Goal: Navigation & Orientation: Go to known website

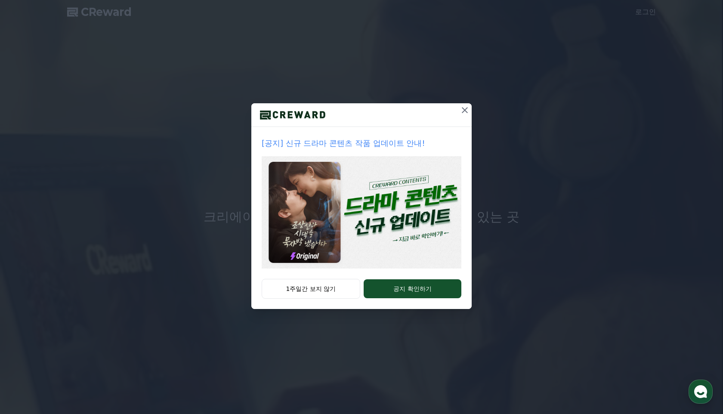
click at [465, 105] on icon at bounding box center [465, 110] width 10 height 10
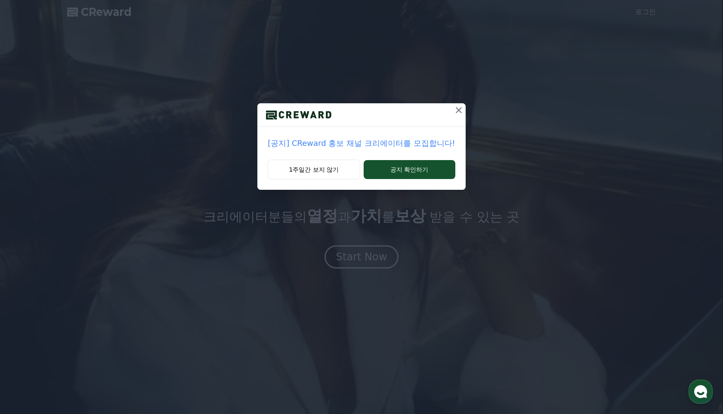
click at [454, 109] on icon at bounding box center [459, 110] width 10 height 10
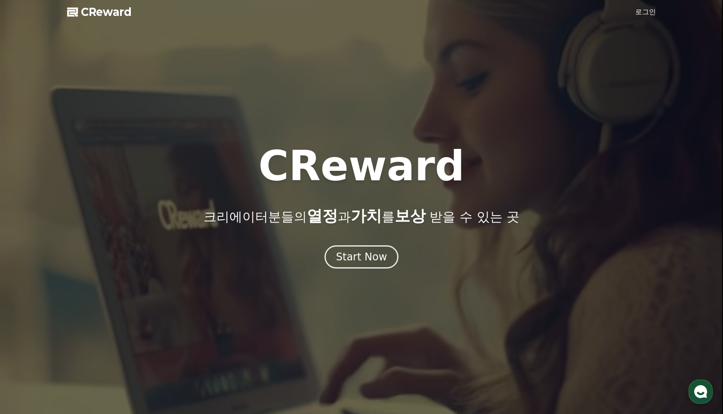
click at [247, 110] on div at bounding box center [361, 207] width 723 height 414
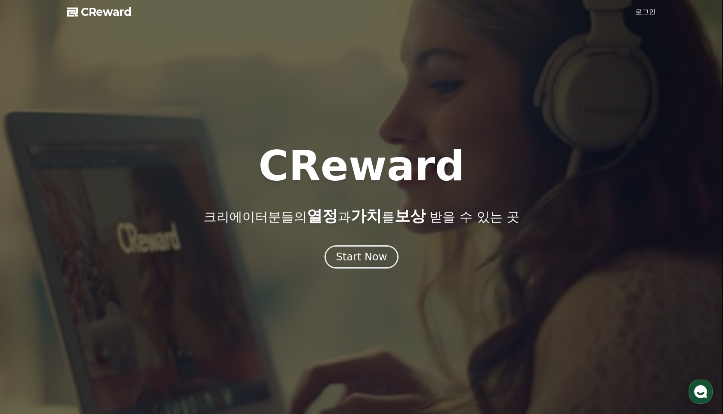
click at [99, 14] on span "CReward" at bounding box center [106, 12] width 51 height 14
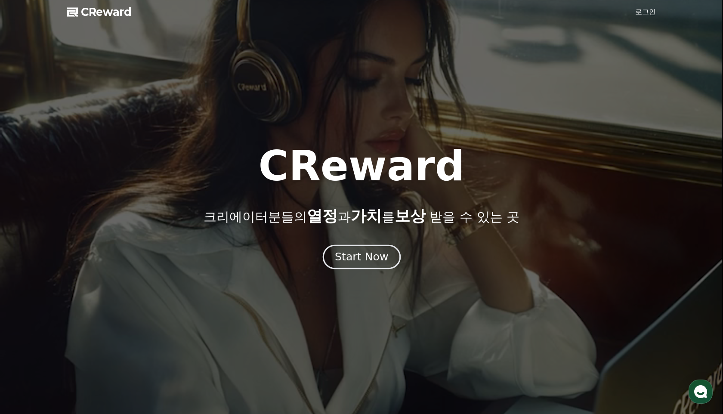
click at [370, 257] on div "Start Now" at bounding box center [361, 257] width 53 height 15
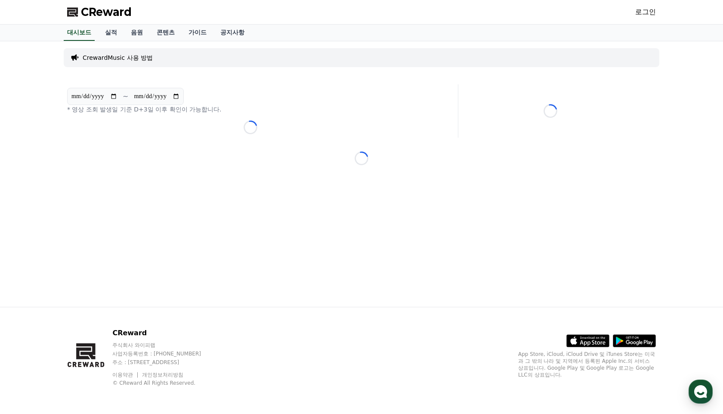
click at [113, 9] on span "CReward" at bounding box center [106, 12] width 51 height 14
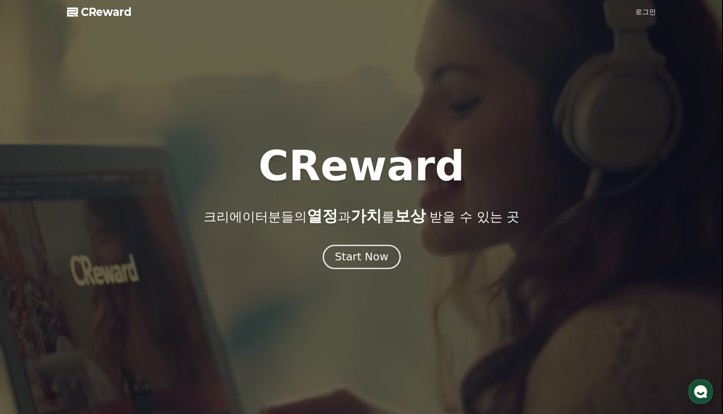
click at [365, 267] on button "Start Now" at bounding box center [361, 257] width 78 height 25
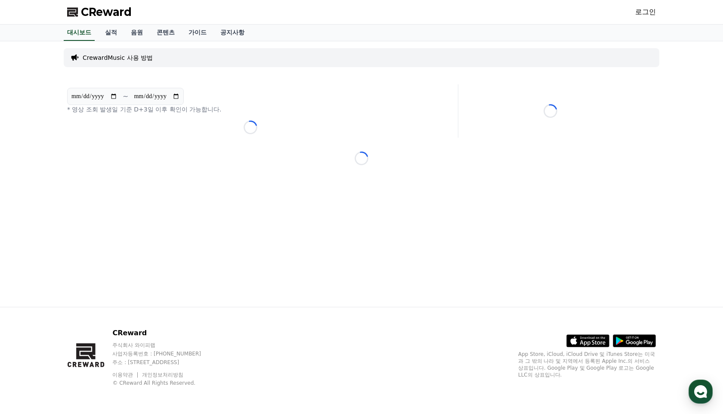
click at [102, 11] on span "CReward" at bounding box center [106, 12] width 51 height 14
